Goal: Task Accomplishment & Management: Use online tool/utility

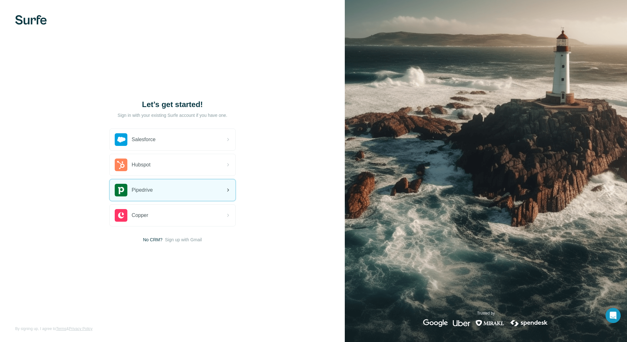
click at [170, 194] on div "Pipedrive" at bounding box center [173, 190] width 126 height 21
